Goal: Find specific page/section: Find specific page/section

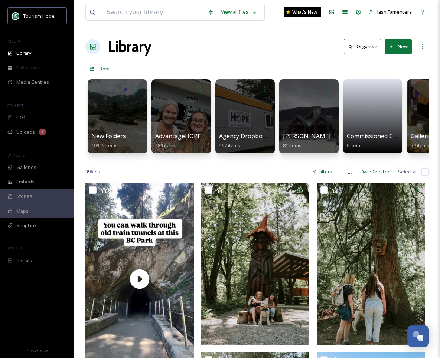
click at [252, 175] on div "39 file s Filters Date Created Select all" at bounding box center [256, 172] width 343 height 14
click at [200, 46] on div "Library Organise New" at bounding box center [256, 47] width 343 height 22
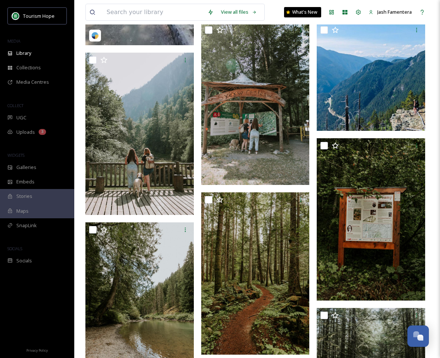
scroll to position [213, 0]
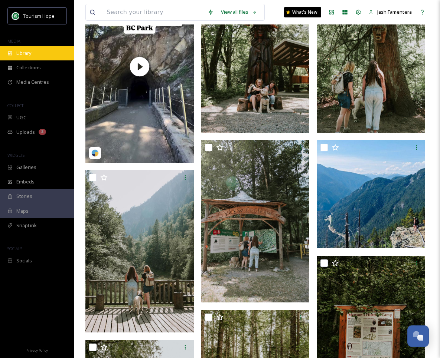
click at [40, 51] on div "Library" at bounding box center [37, 53] width 74 height 14
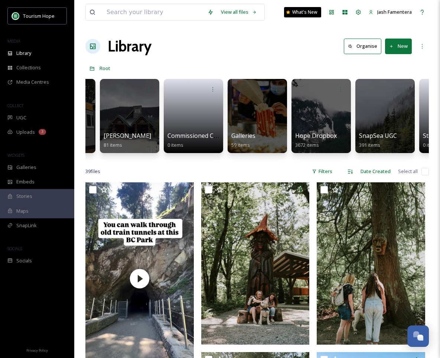
scroll to position [0, 0]
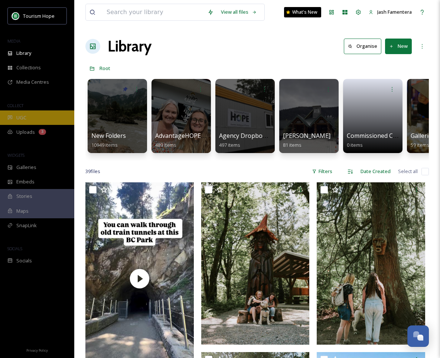
click at [43, 116] on div "UGC" at bounding box center [37, 118] width 74 height 14
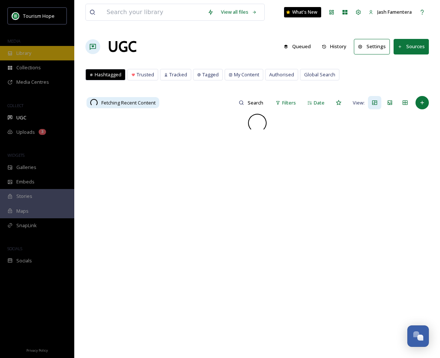
click at [32, 58] on div "Library" at bounding box center [37, 53] width 74 height 14
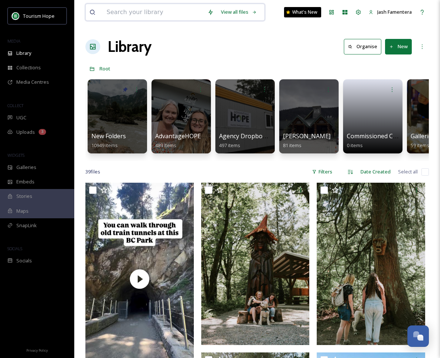
click at [158, 15] on input at bounding box center [153, 12] width 101 height 16
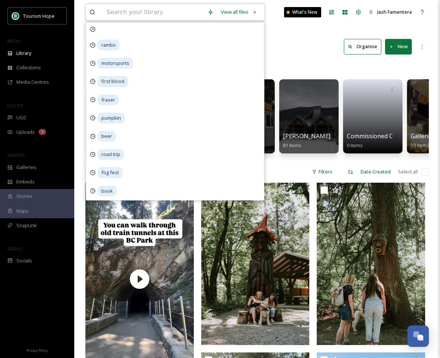
click at [158, 15] on input at bounding box center [153, 12] width 101 height 16
click at [148, 10] on input at bounding box center [153, 12] width 101 height 16
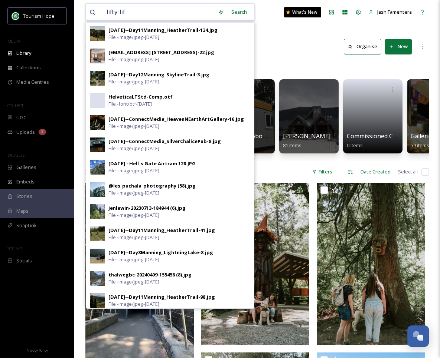
type input "lifty life"
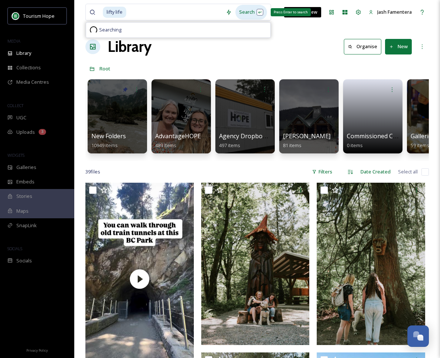
click at [244, 18] on div "Search Press Enter to search" at bounding box center [251, 12] width 32 height 14
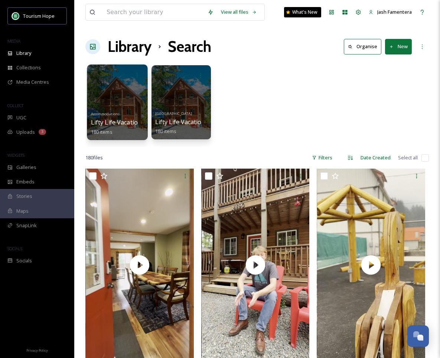
click at [116, 84] on div at bounding box center [117, 103] width 60 height 76
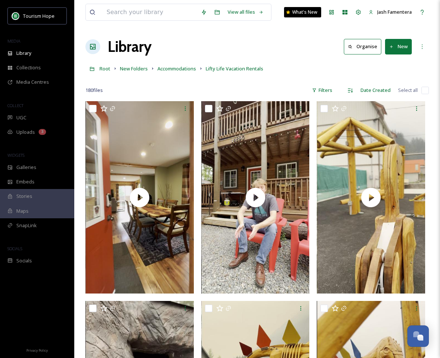
click at [336, 86] on div "Filters" at bounding box center [322, 90] width 28 height 14
click at [319, 87] on div "Filters" at bounding box center [322, 90] width 28 height 14
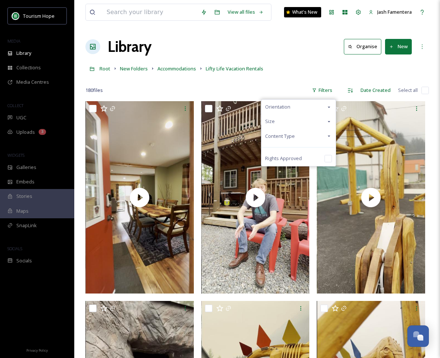
click at [211, 73] on div "Root New Folders Accommodations Lifty Life Vacation Rentals" at bounding box center [256, 69] width 343 height 14
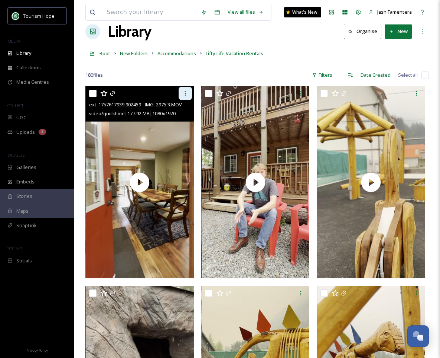
scroll to position [30, 0]
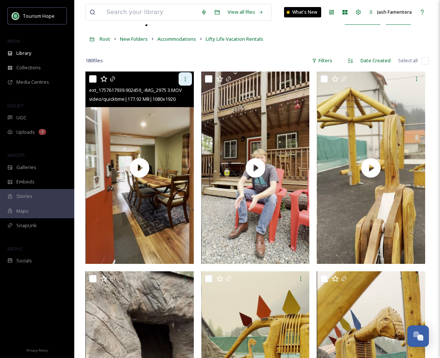
click at [185, 77] on icon at bounding box center [184, 79] width 1 height 4
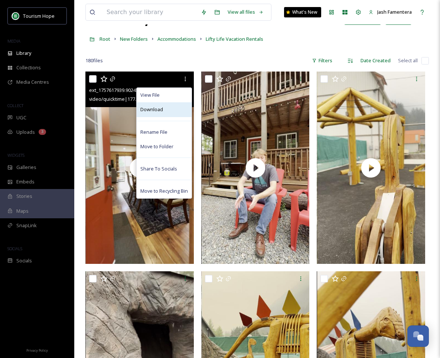
click at [161, 111] on span "Download" at bounding box center [151, 109] width 23 height 7
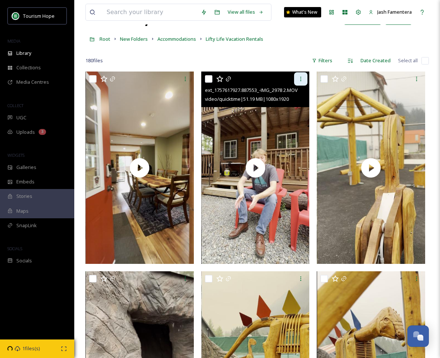
click at [296, 77] on div at bounding box center [300, 78] width 13 height 13
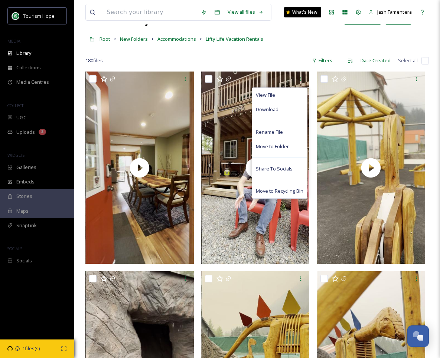
click at [176, 61] on div "180 file s Filters Date Created Select all" at bounding box center [256, 60] width 343 height 14
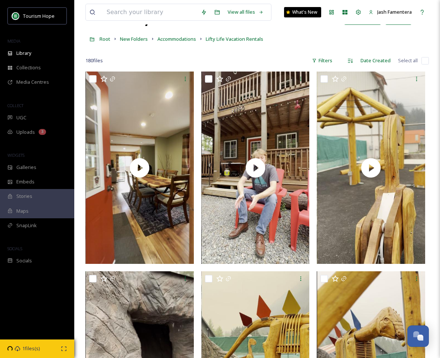
click at [176, 61] on div "180 file s Filters Date Created Select all" at bounding box center [256, 60] width 343 height 14
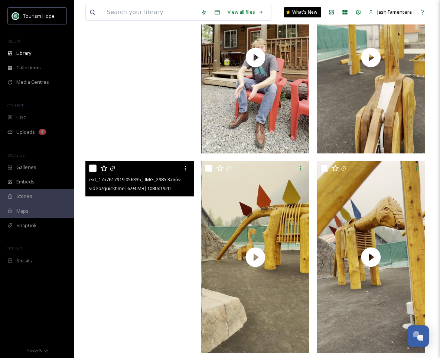
scroll to position [0, 0]
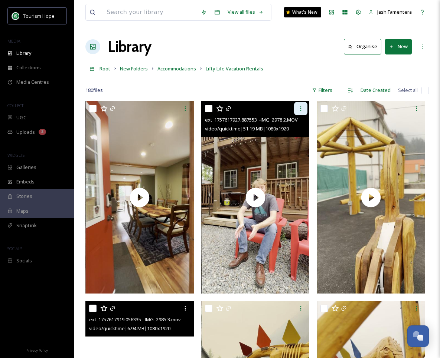
click at [302, 108] on icon at bounding box center [301, 109] width 6 height 6
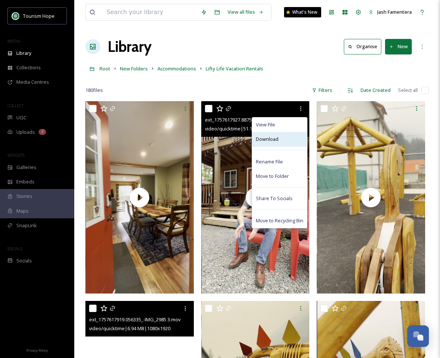
click at [284, 138] on div "Download" at bounding box center [279, 139] width 55 height 14
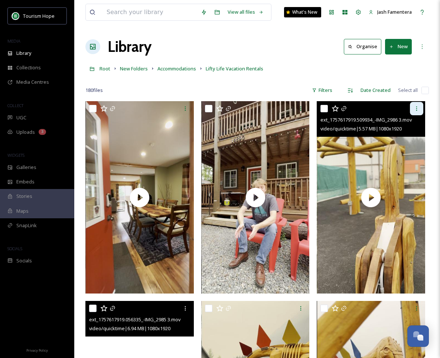
click at [415, 104] on div at bounding box center [416, 108] width 13 height 13
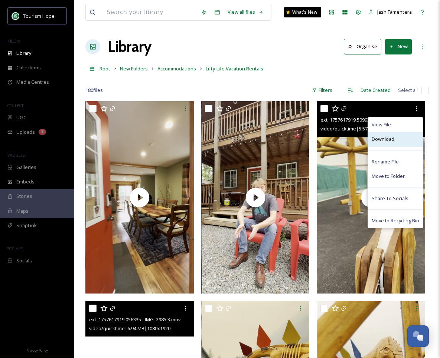
click at [380, 139] on span "Download" at bounding box center [382, 139] width 23 height 7
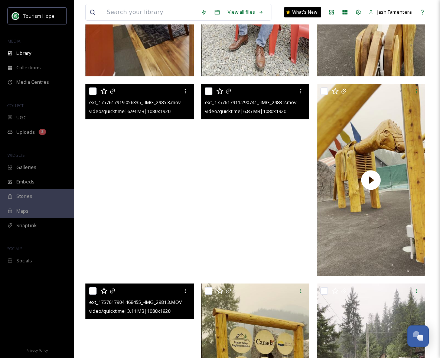
scroll to position [206, 0]
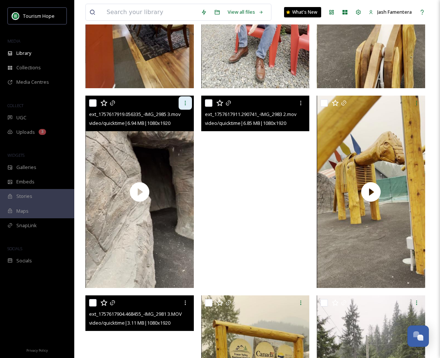
click at [185, 104] on icon at bounding box center [184, 103] width 1 height 4
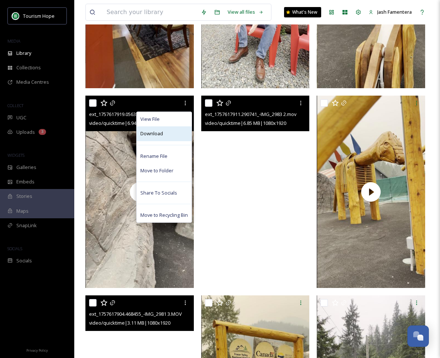
click at [156, 128] on div "Download" at bounding box center [164, 134] width 55 height 14
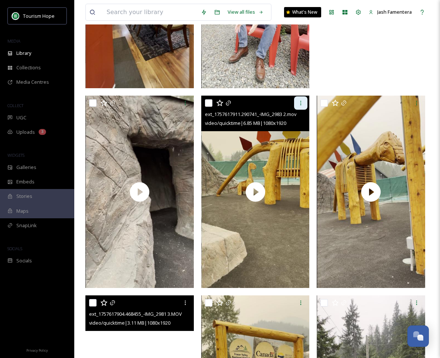
click at [296, 107] on div at bounding box center [300, 102] width 13 height 13
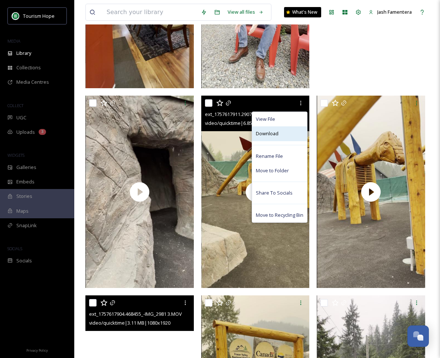
click at [286, 134] on div "Download" at bounding box center [279, 134] width 55 height 14
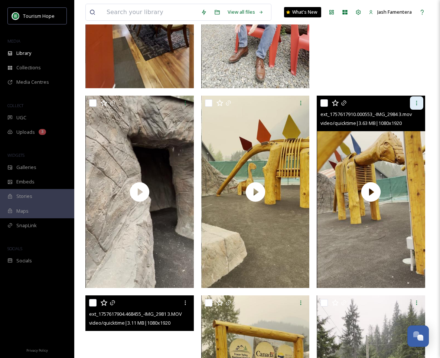
click at [416, 99] on div at bounding box center [416, 102] width 13 height 13
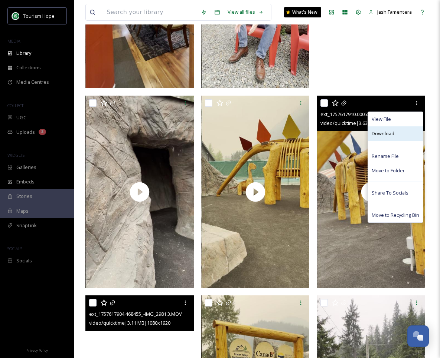
click at [383, 129] on div "Download" at bounding box center [395, 134] width 55 height 14
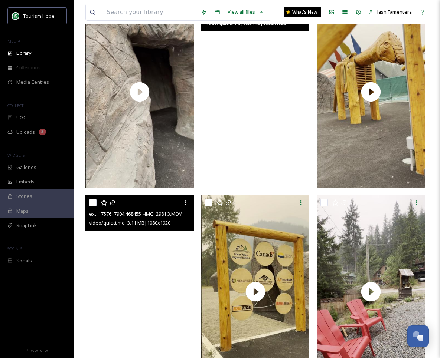
scroll to position [445, 0]
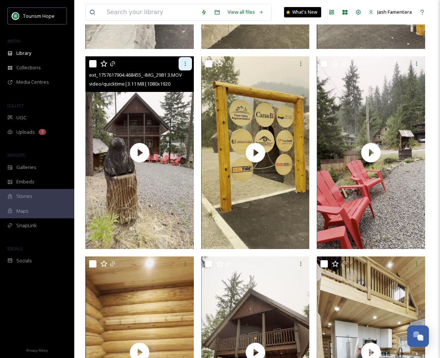
click at [185, 58] on div at bounding box center [184, 63] width 13 height 13
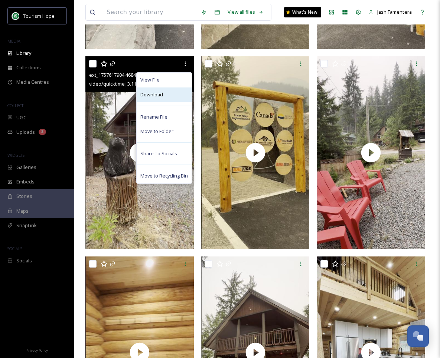
click at [177, 88] on div "Download" at bounding box center [164, 95] width 55 height 14
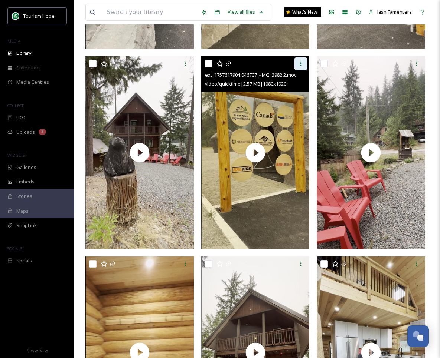
click at [299, 70] on div at bounding box center [300, 63] width 13 height 13
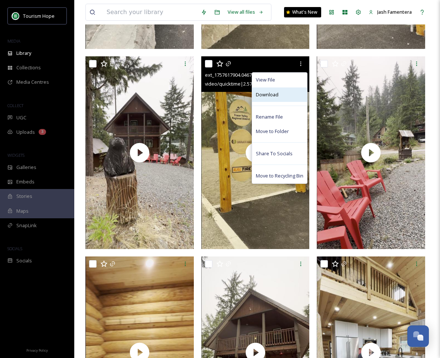
click at [279, 97] on div "Download" at bounding box center [279, 95] width 55 height 14
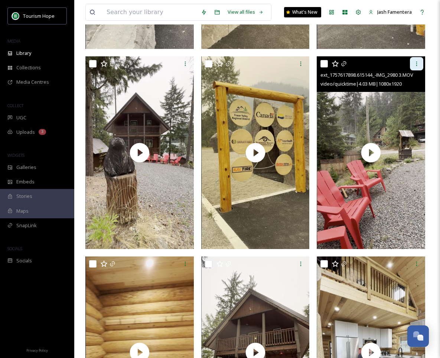
click at [414, 65] on icon at bounding box center [416, 64] width 6 height 6
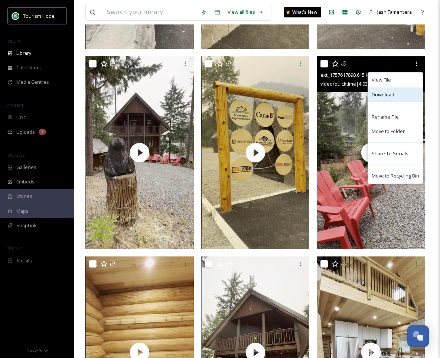
click at [392, 93] on span "Download" at bounding box center [382, 94] width 23 height 7
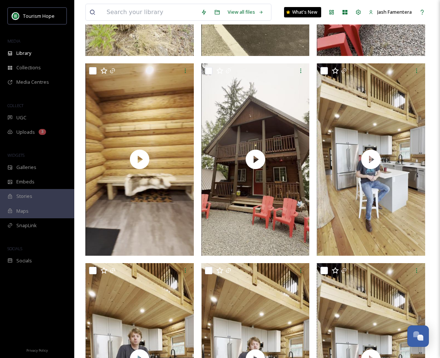
scroll to position [644, 0]
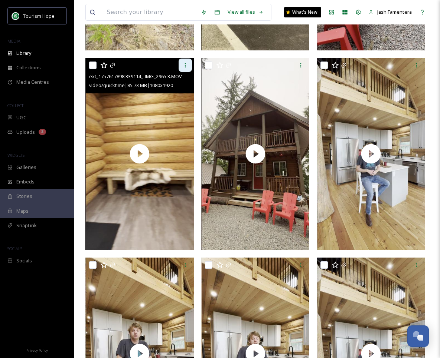
click at [179, 62] on div at bounding box center [184, 65] width 13 height 13
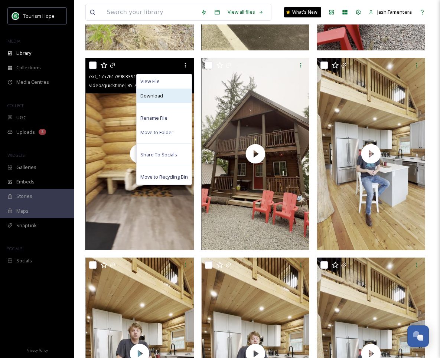
click at [174, 92] on div "Download" at bounding box center [164, 96] width 55 height 14
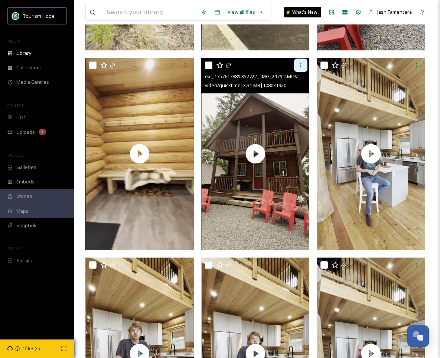
click at [297, 63] on div at bounding box center [300, 65] width 13 height 13
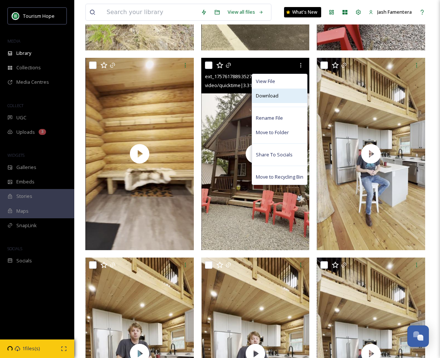
click at [277, 92] on span "Download" at bounding box center [267, 95] width 23 height 7
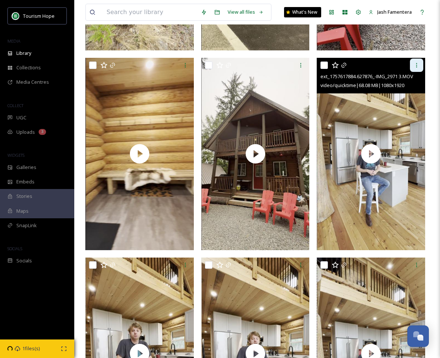
click at [417, 60] on div at bounding box center [416, 65] width 13 height 13
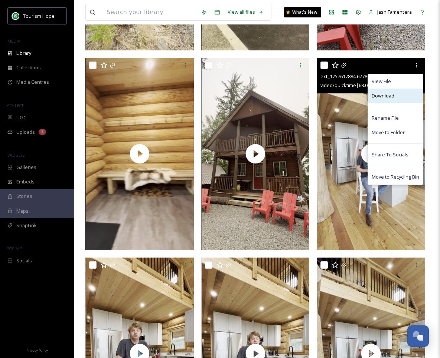
click at [387, 90] on div "Download" at bounding box center [395, 96] width 55 height 14
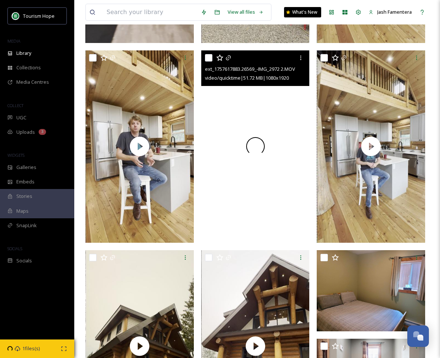
scroll to position [863, 0]
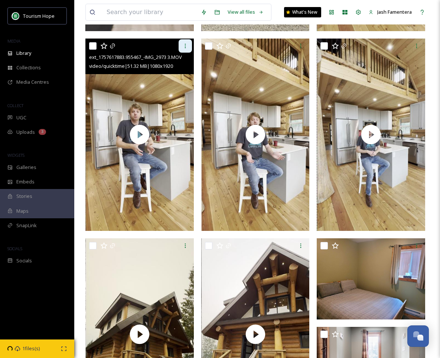
click at [186, 45] on icon at bounding box center [185, 46] width 6 height 6
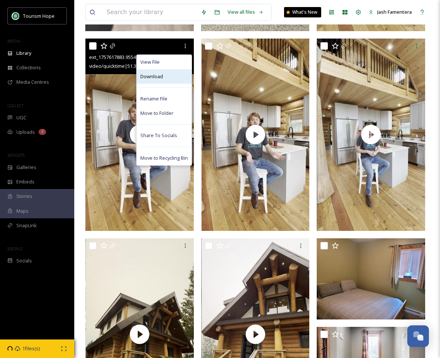
click at [154, 76] on span "Download" at bounding box center [151, 76] width 23 height 7
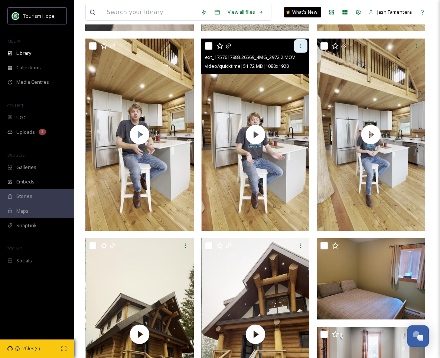
click at [297, 45] on div at bounding box center [300, 45] width 13 height 13
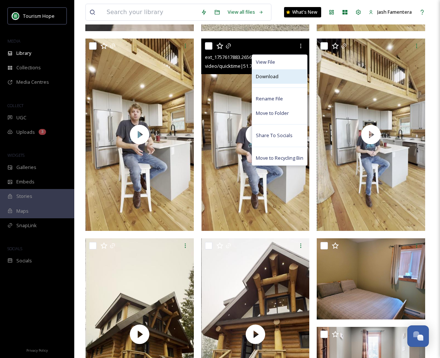
click at [267, 76] on span "Download" at bounding box center [267, 76] width 23 height 7
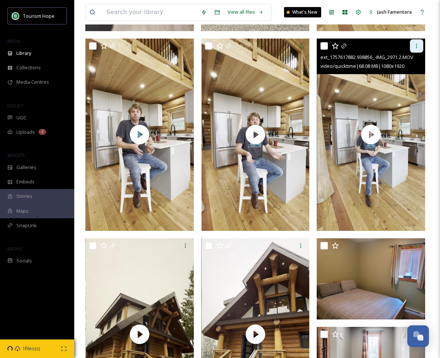
click at [414, 42] on div at bounding box center [416, 45] width 13 height 13
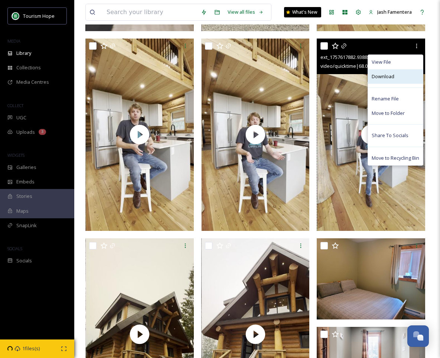
click at [401, 79] on div "Download" at bounding box center [395, 76] width 55 height 14
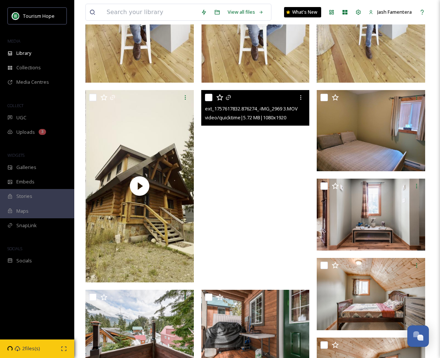
scroll to position [1006, 0]
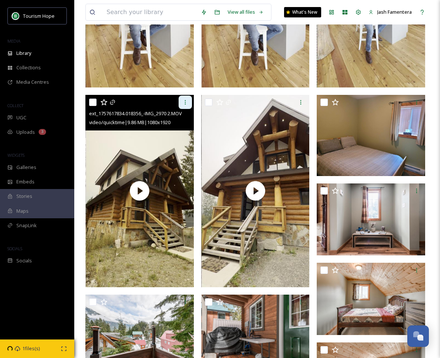
click at [189, 104] on div at bounding box center [184, 102] width 13 height 13
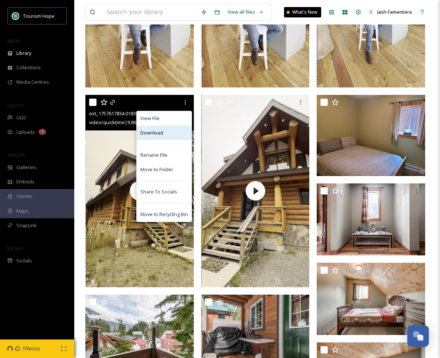
click at [176, 137] on div "Download" at bounding box center [164, 133] width 55 height 14
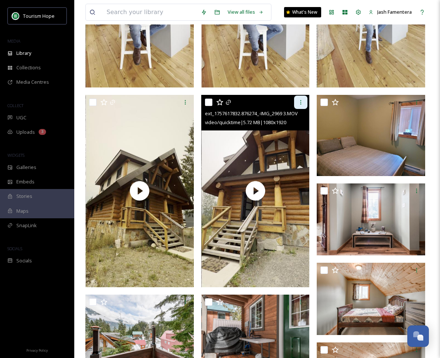
click at [299, 102] on icon at bounding box center [301, 102] width 6 height 6
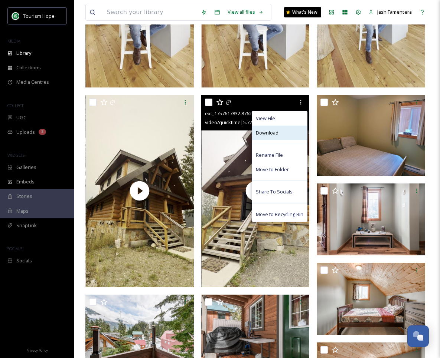
click at [283, 134] on div "Download" at bounding box center [279, 133] width 55 height 14
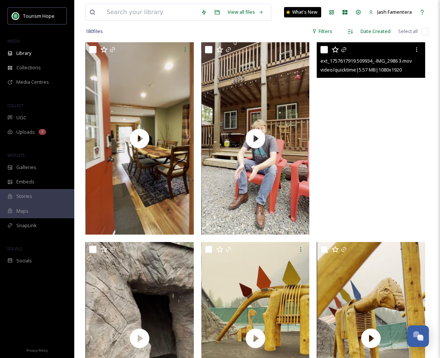
scroll to position [0, 0]
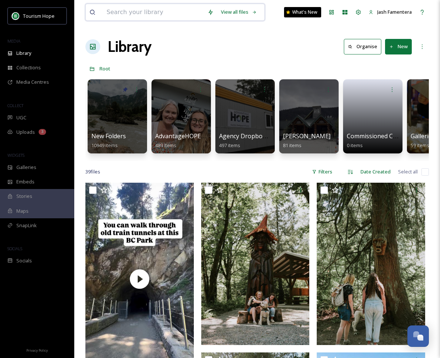
click at [124, 4] on input at bounding box center [153, 12] width 101 height 16
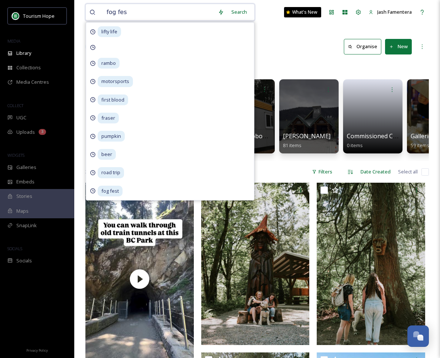
type input "fog fest"
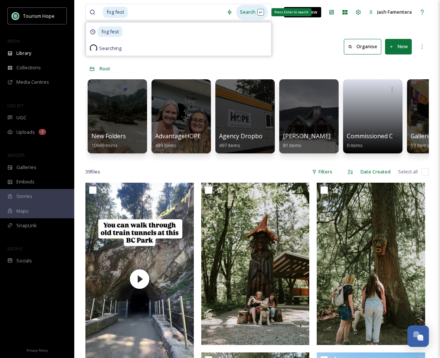
click at [240, 10] on div "Search Press Enter to search" at bounding box center [252, 12] width 32 height 14
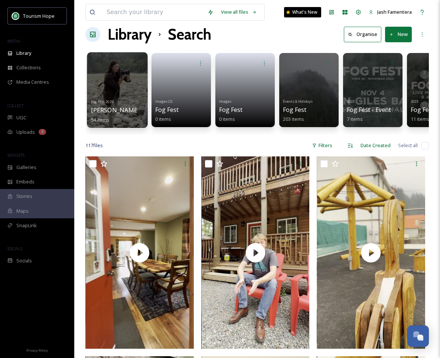
click at [92, 89] on div at bounding box center [117, 90] width 60 height 76
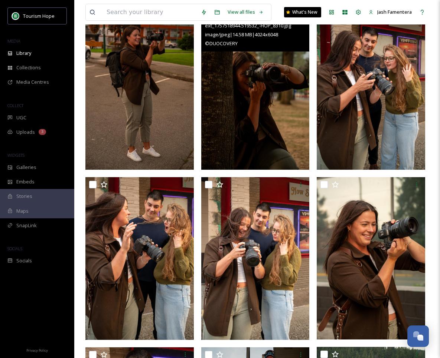
scroll to position [134, 0]
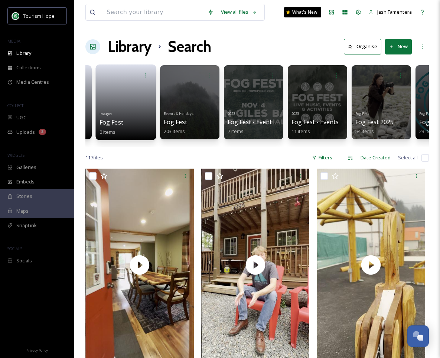
scroll to position [0, 231]
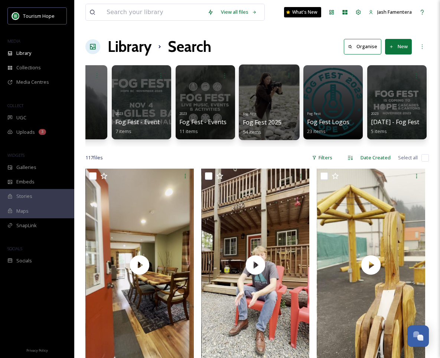
click at [286, 108] on div at bounding box center [269, 103] width 60 height 76
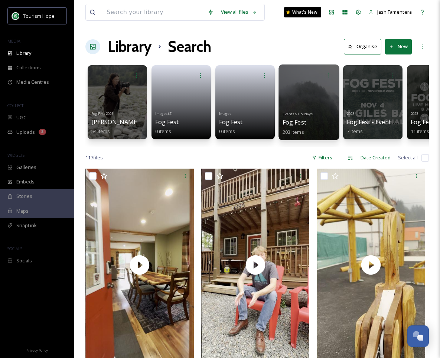
click at [288, 86] on div at bounding box center [308, 103] width 60 height 76
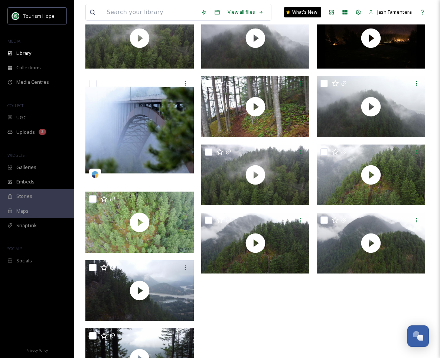
scroll to position [215, 0]
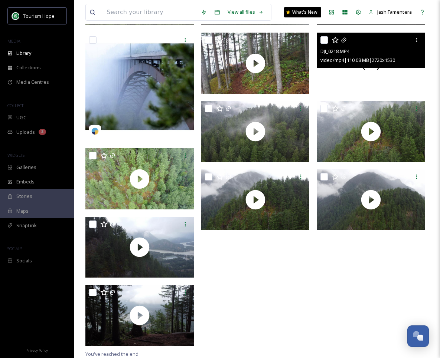
click at [327, 80] on div at bounding box center [370, 63] width 108 height 61
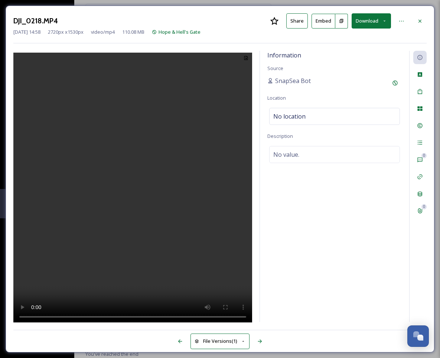
click at [149, 144] on video at bounding box center [132, 189] width 239 height 273
